Goal: Use online tool/utility: Utilize a website feature to perform a specific function

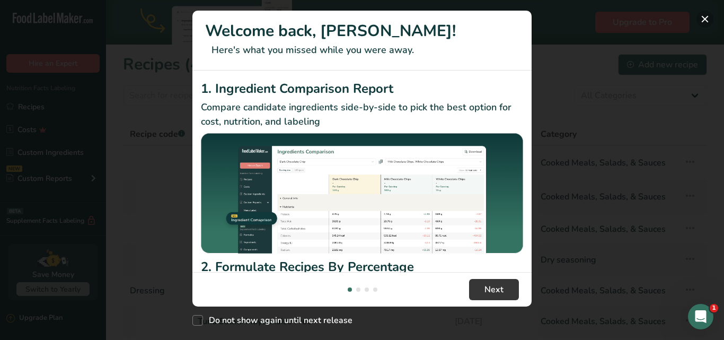
click at [704, 18] on button "New Features" at bounding box center [704, 19] width 17 height 17
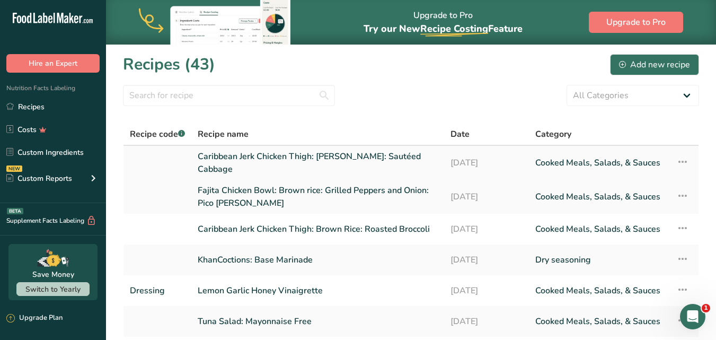
click at [304, 159] on link "Caribbean Jerk Chicken Thigh: [PERSON_NAME]: Sautéed Cabbage" at bounding box center [318, 162] width 240 height 25
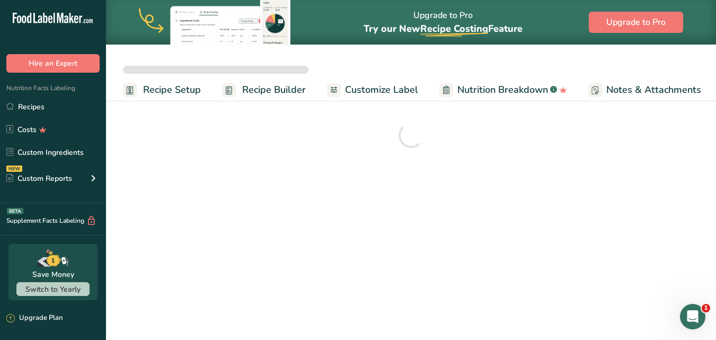
click at [497, 90] on span "Nutrition Breakdown" at bounding box center [502, 90] width 91 height 14
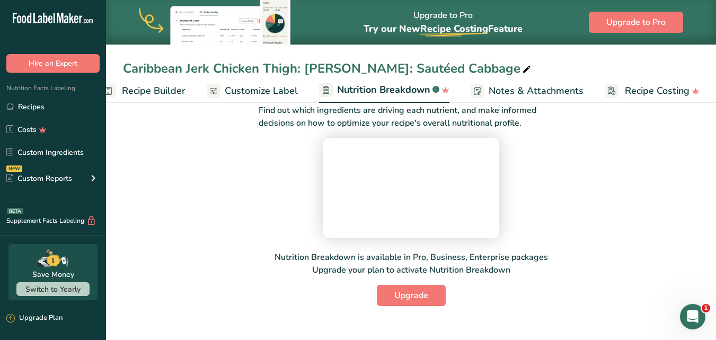
scroll to position [53, 0]
click at [633, 91] on span "Recipe Costing" at bounding box center [657, 91] width 65 height 14
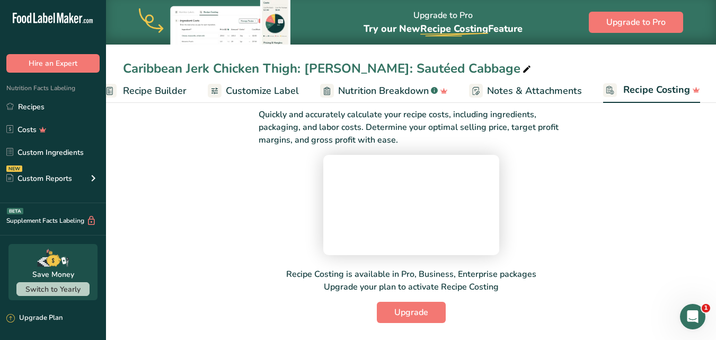
scroll to position [53, 0]
